Goal: Transaction & Acquisition: Download file/media

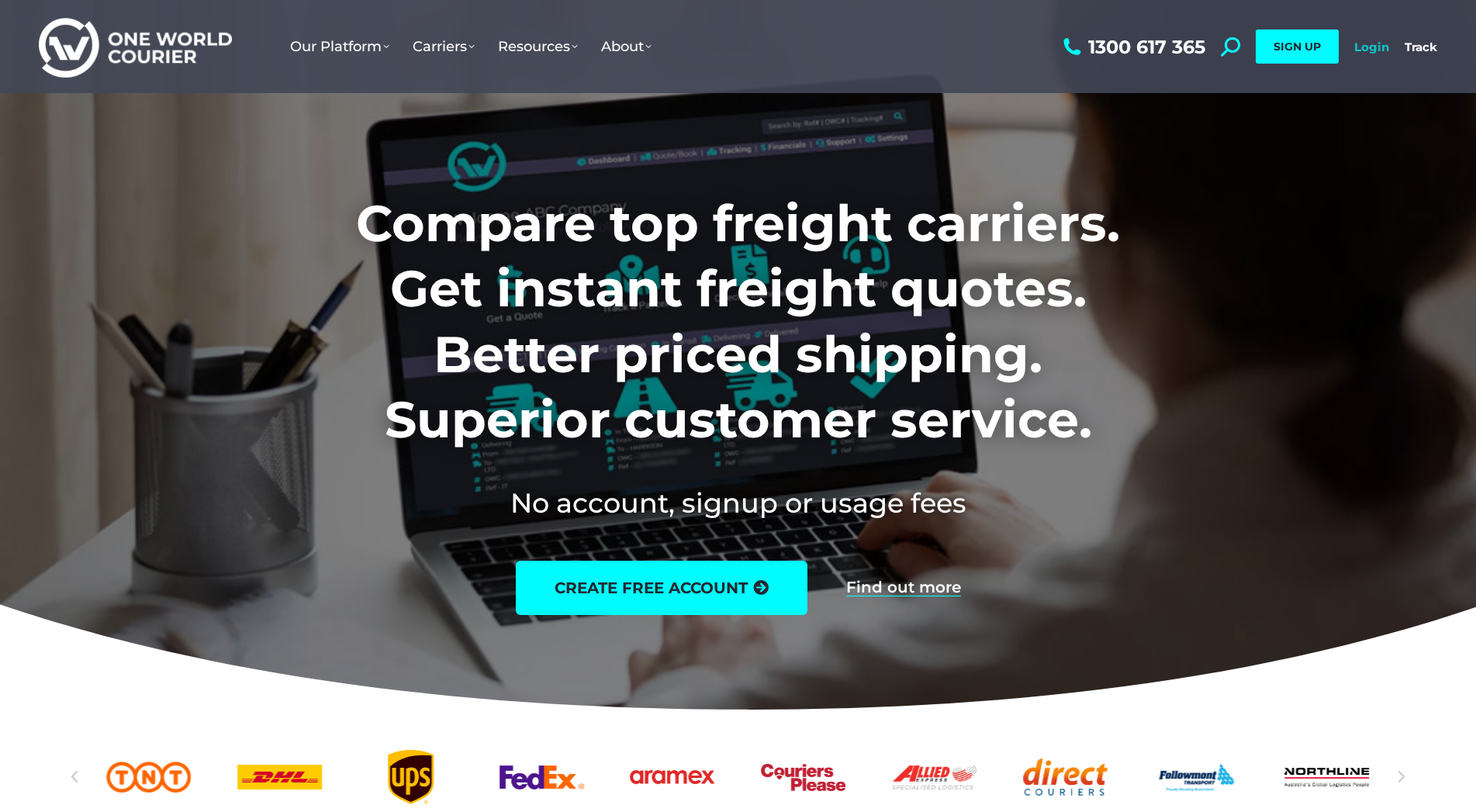
click at [1366, 47] on link "Login" at bounding box center [1371, 47] width 35 height 15
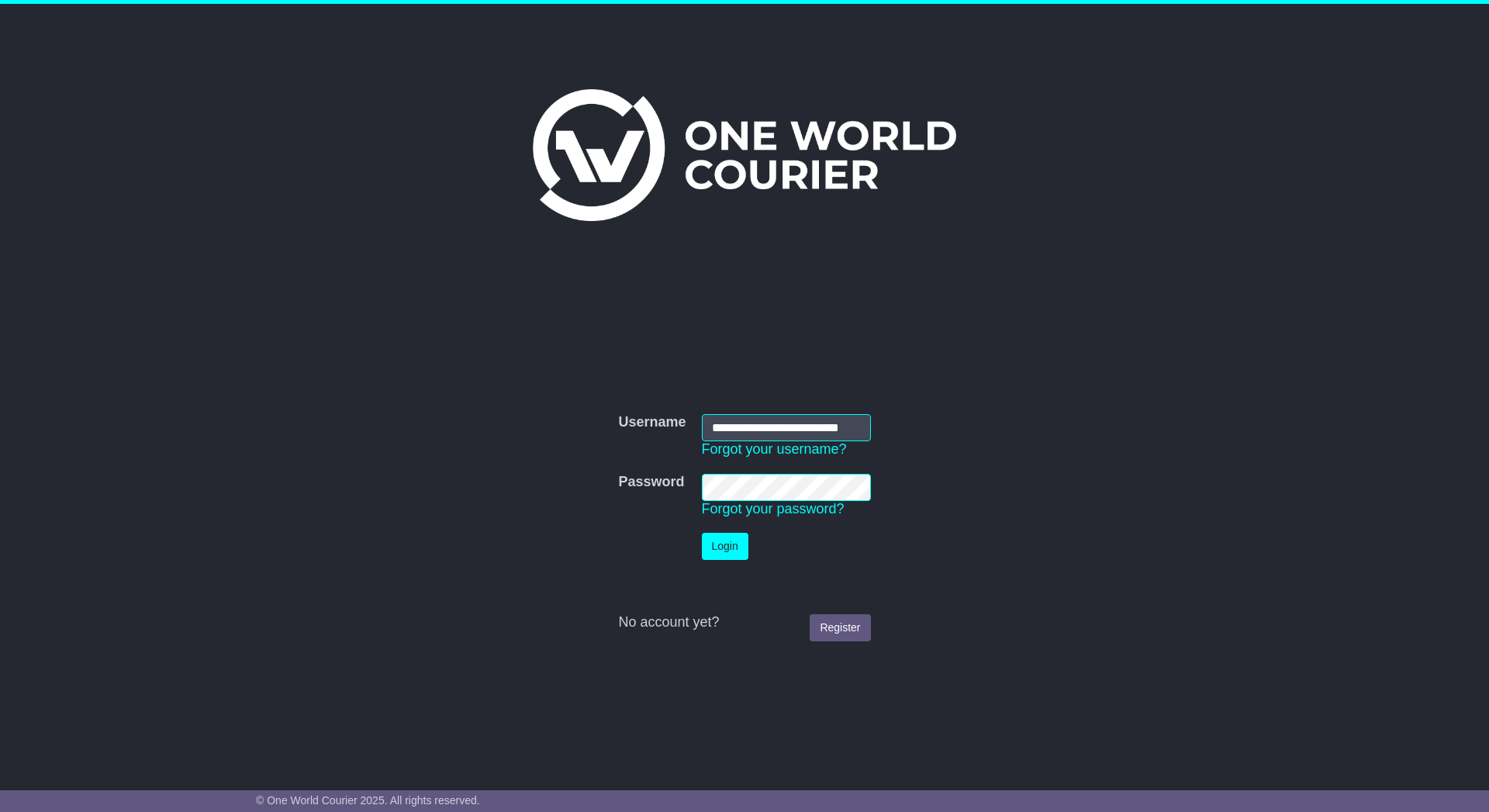
scroll to position [0, 15]
click at [737, 542] on button "Login" at bounding box center [725, 546] width 47 height 27
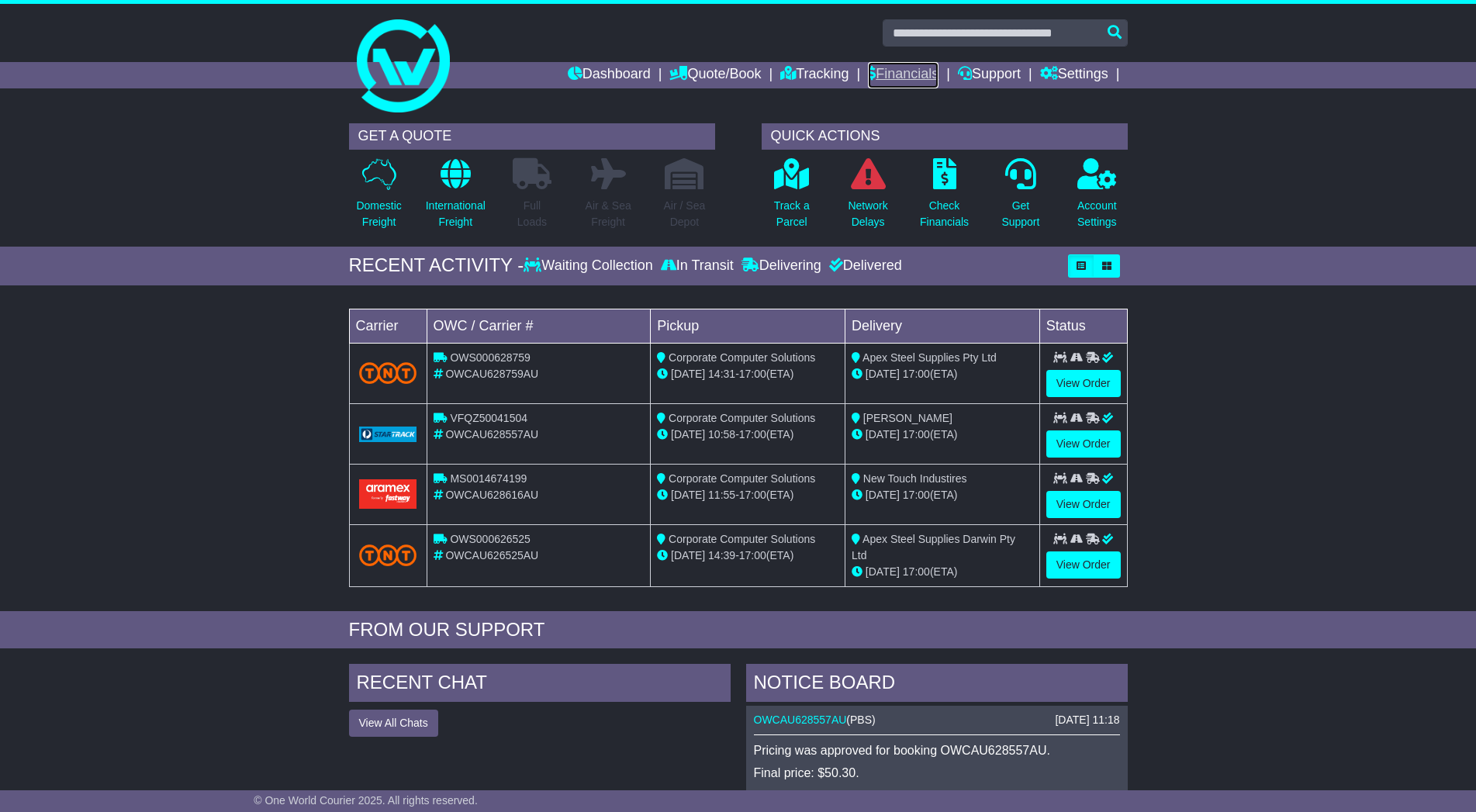
click at [924, 73] on link "Financials" at bounding box center [903, 75] width 71 height 26
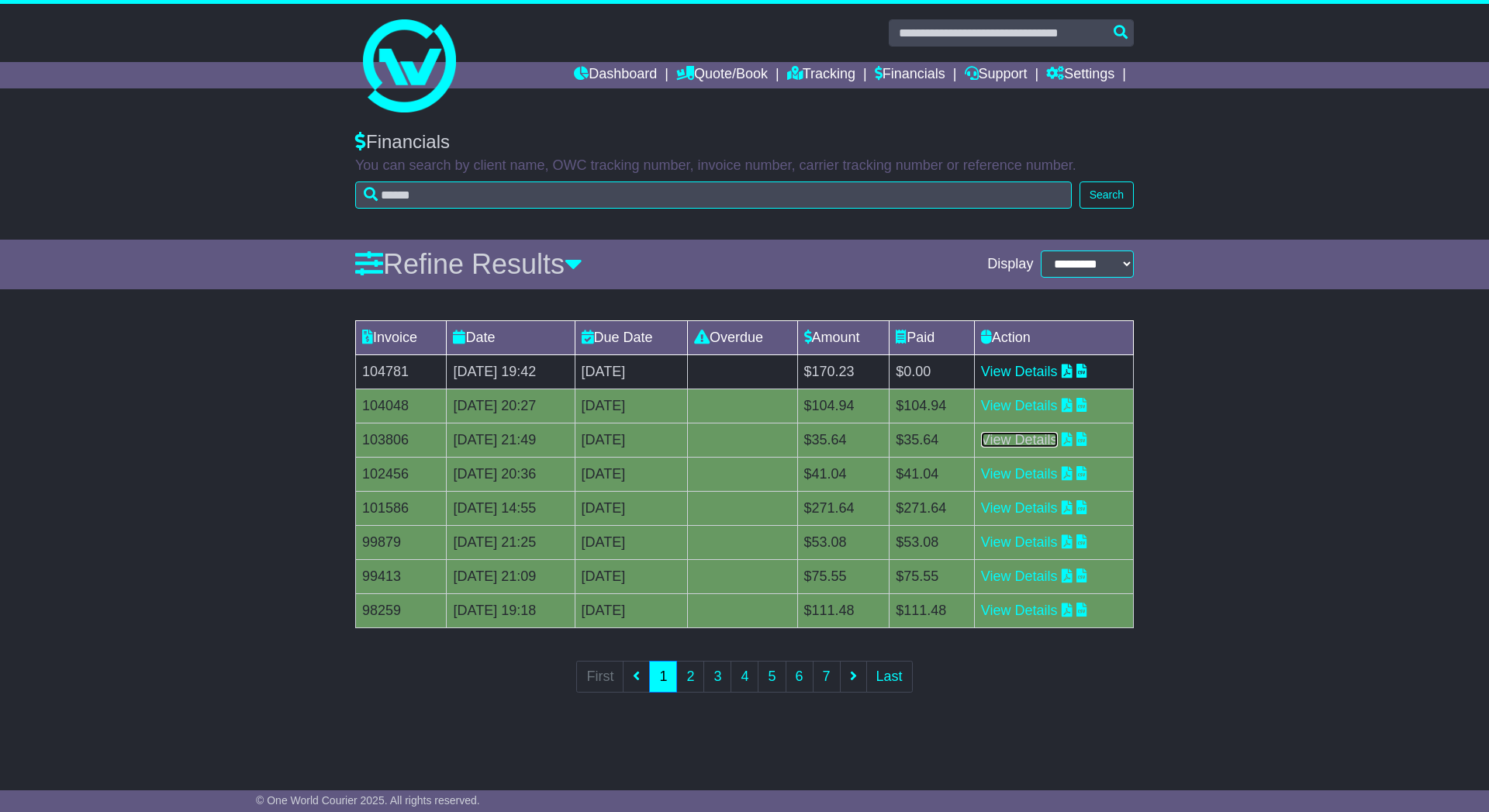
click at [1057, 437] on link "View Details" at bounding box center [1019, 439] width 77 height 16
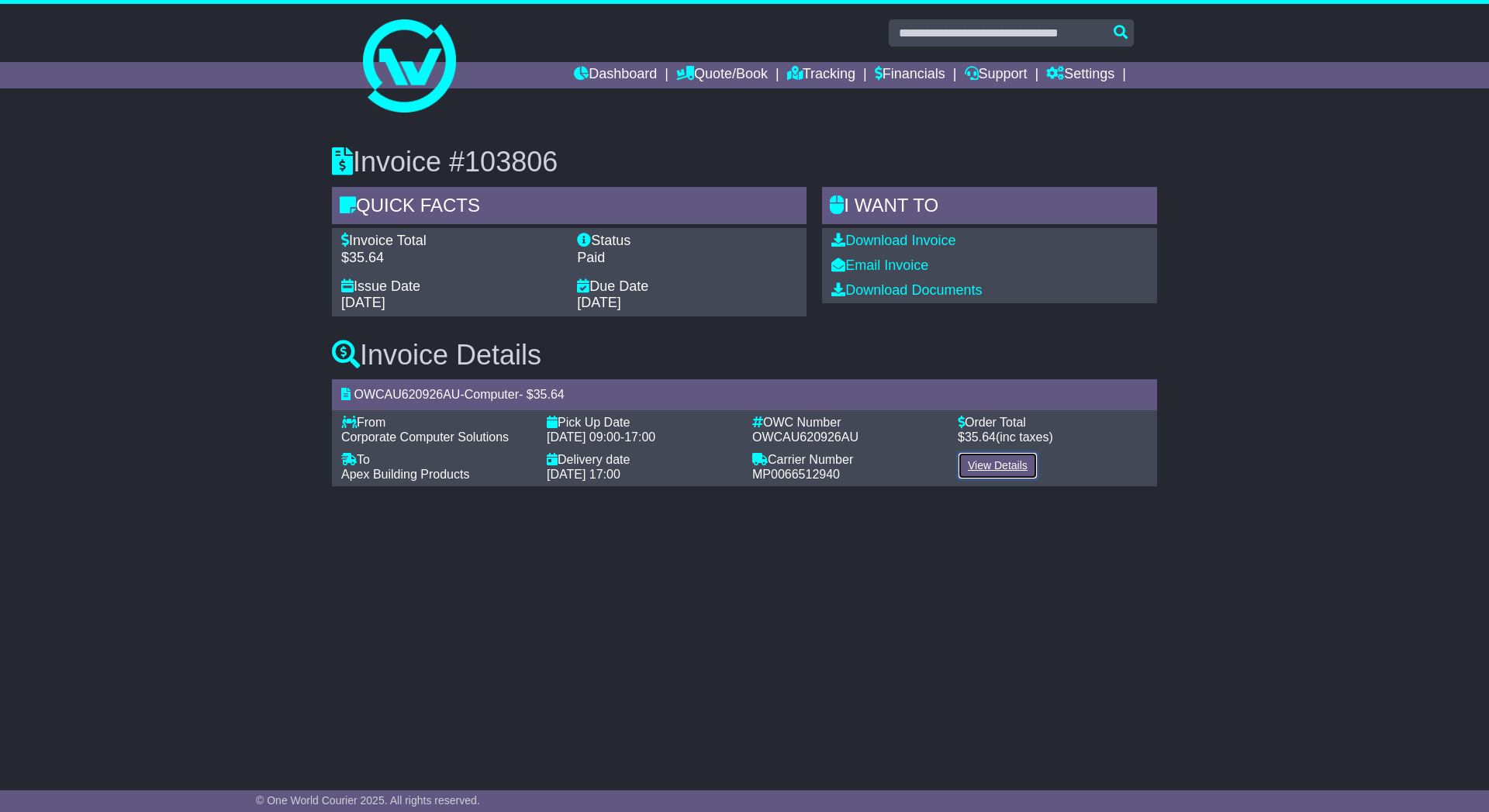
click at [997, 458] on link "View Details" at bounding box center [998, 465] width 80 height 27
click at [922, 243] on link "Download Invoice" at bounding box center [893, 240] width 124 height 16
click at [420, 399] on span "OWCAU620926AU" at bounding box center [407, 394] width 107 height 13
copy div "OWCAU620926AU"
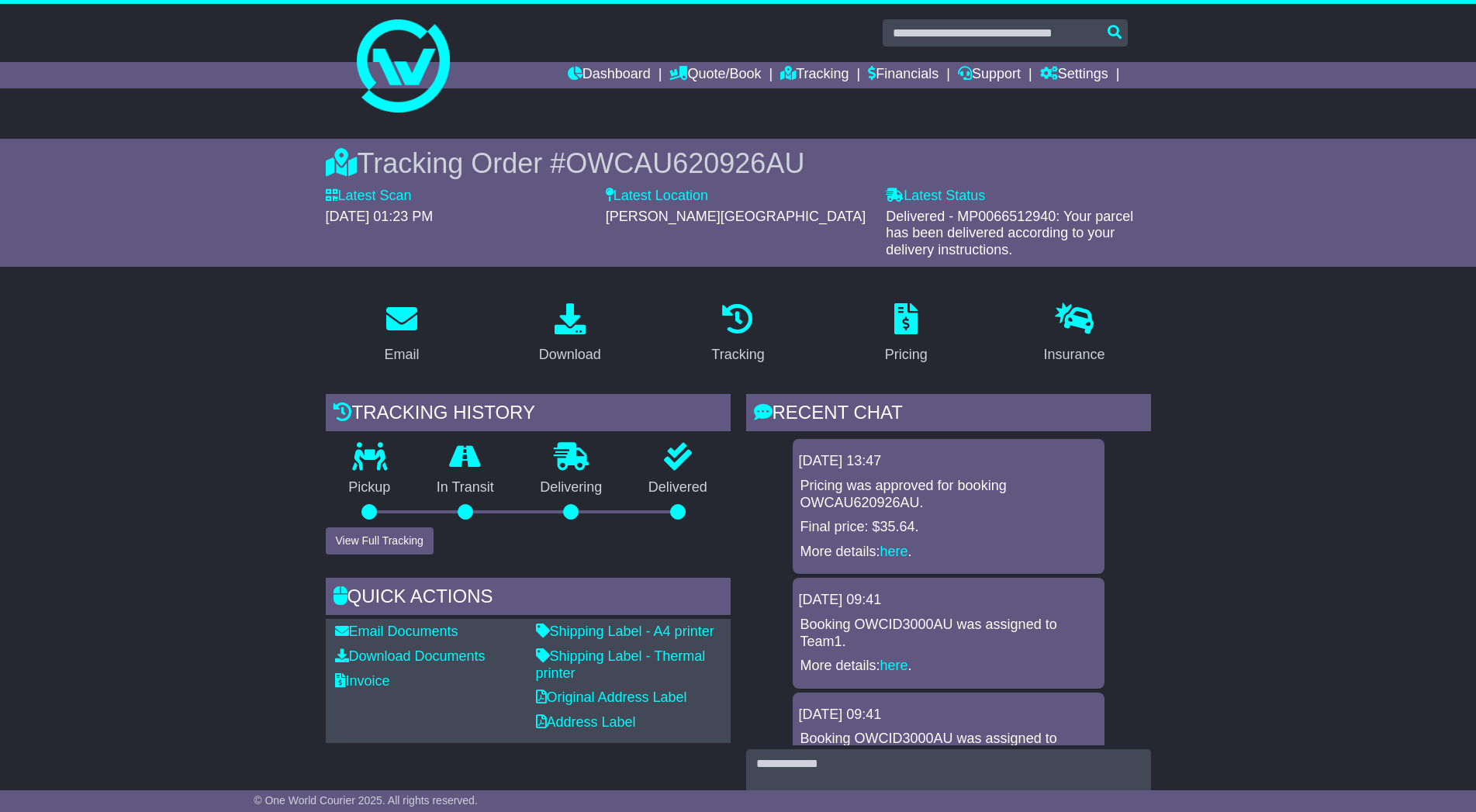
click at [876, 503] on p "Pricing was approved for booking OWCAU620926AU." at bounding box center [948, 493] width 296 height 33
copy p "OWCAU620926AU"
click at [574, 352] on div "Download" at bounding box center [570, 354] width 62 height 21
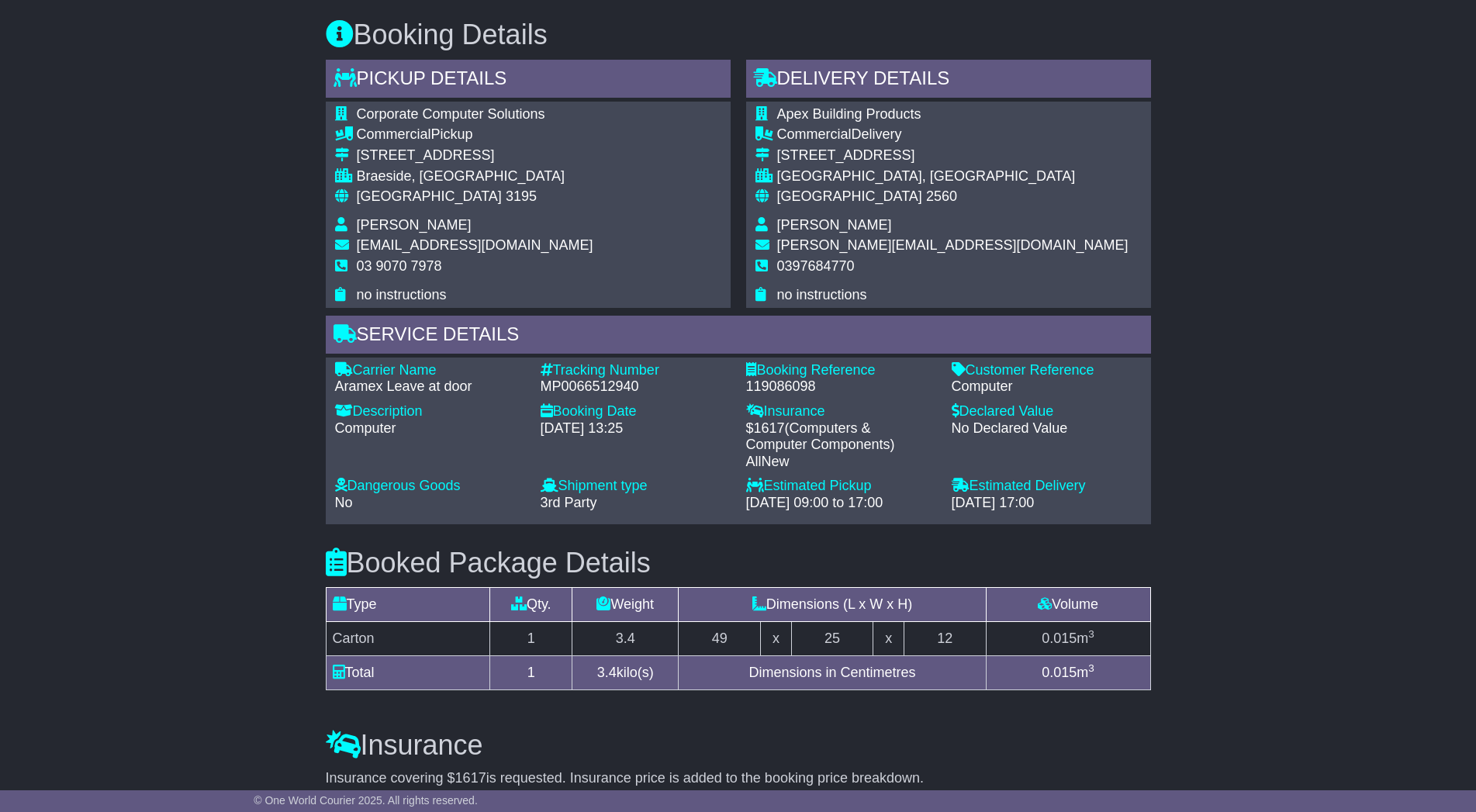
scroll to position [1265, 0]
